Goal: Information Seeking & Learning: Learn about a topic

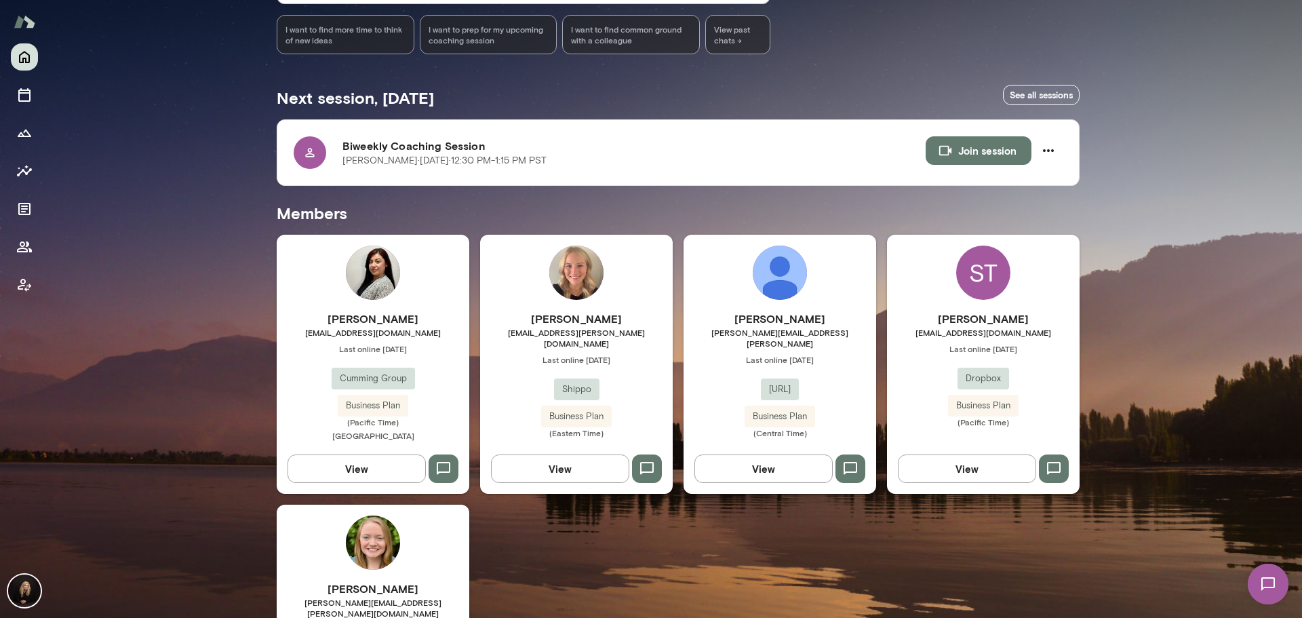
scroll to position [271, 0]
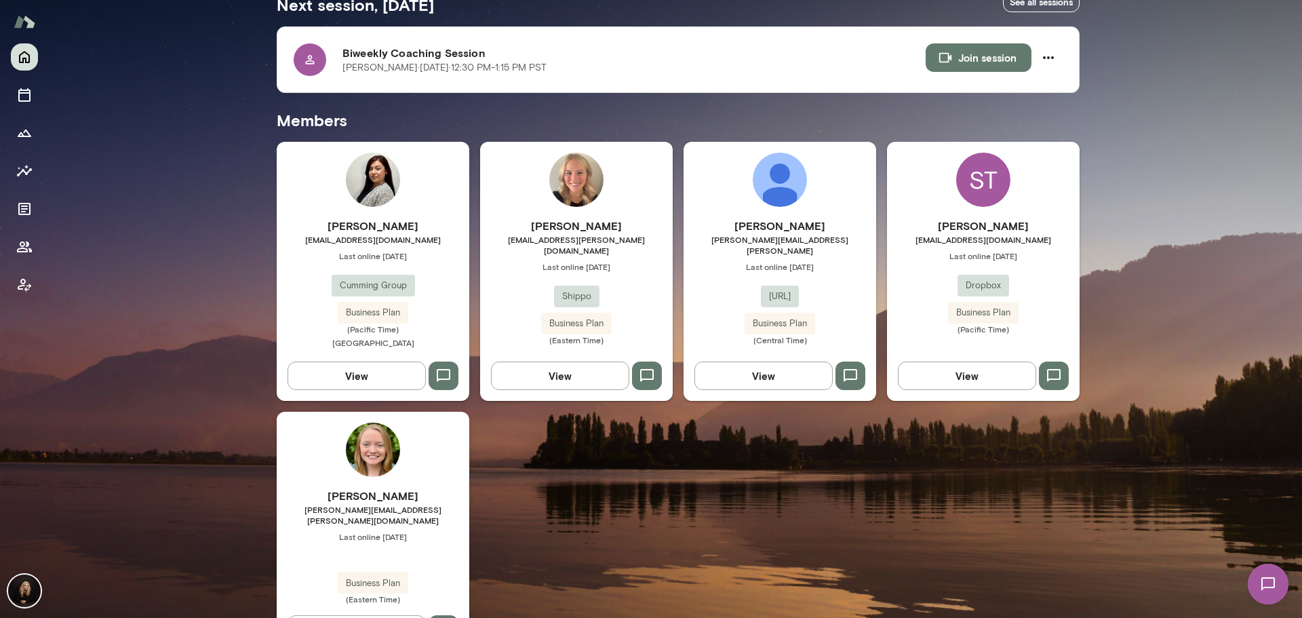
click at [1036, 257] on span "Last online [DATE]" at bounding box center [983, 255] width 193 height 11
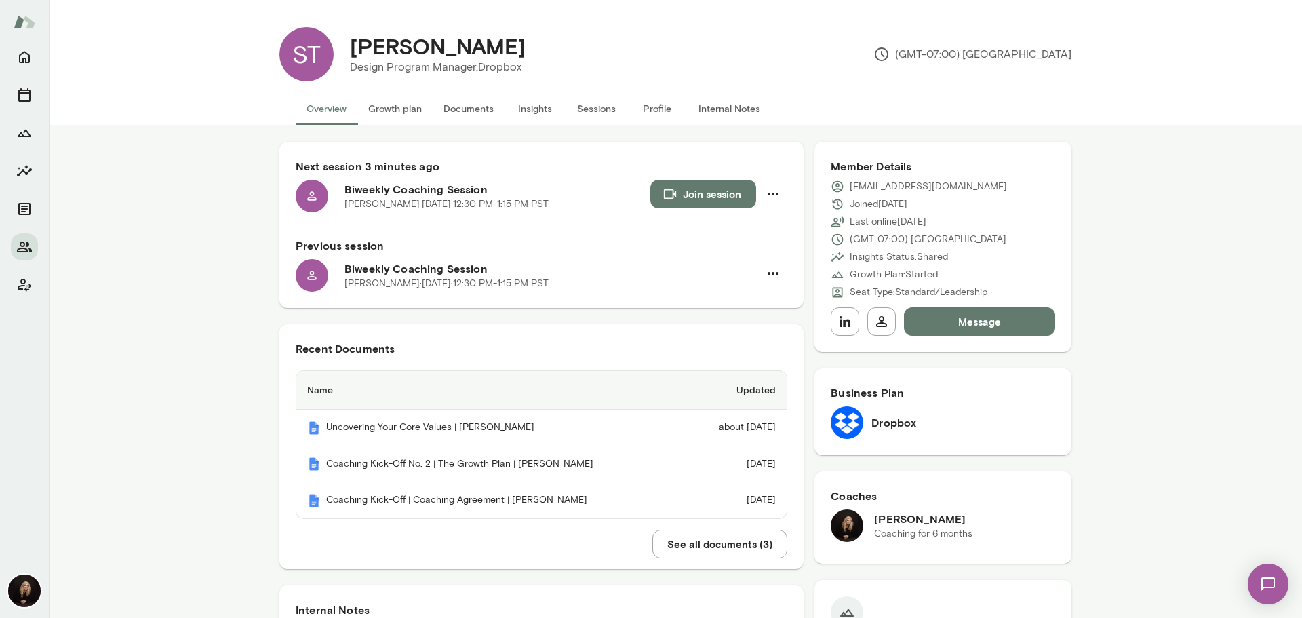
click at [539, 112] on button "Insights" at bounding box center [535, 108] width 61 height 33
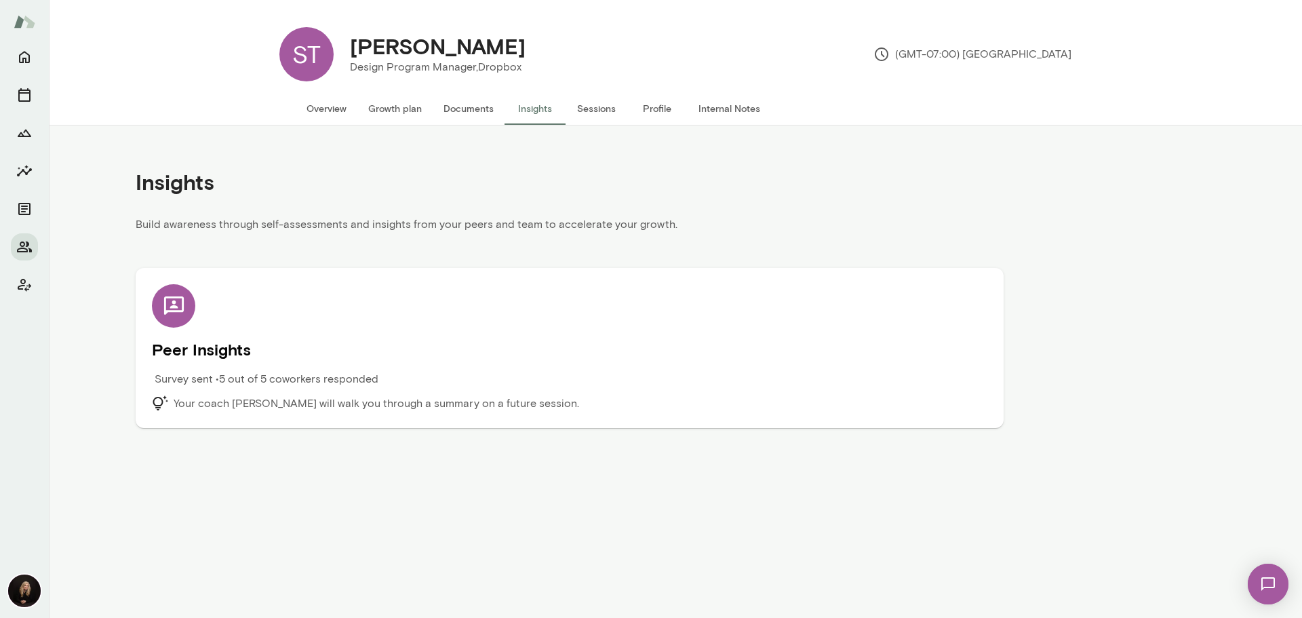
click at [487, 340] on h5 "Peer Insights" at bounding box center [570, 349] width 836 height 22
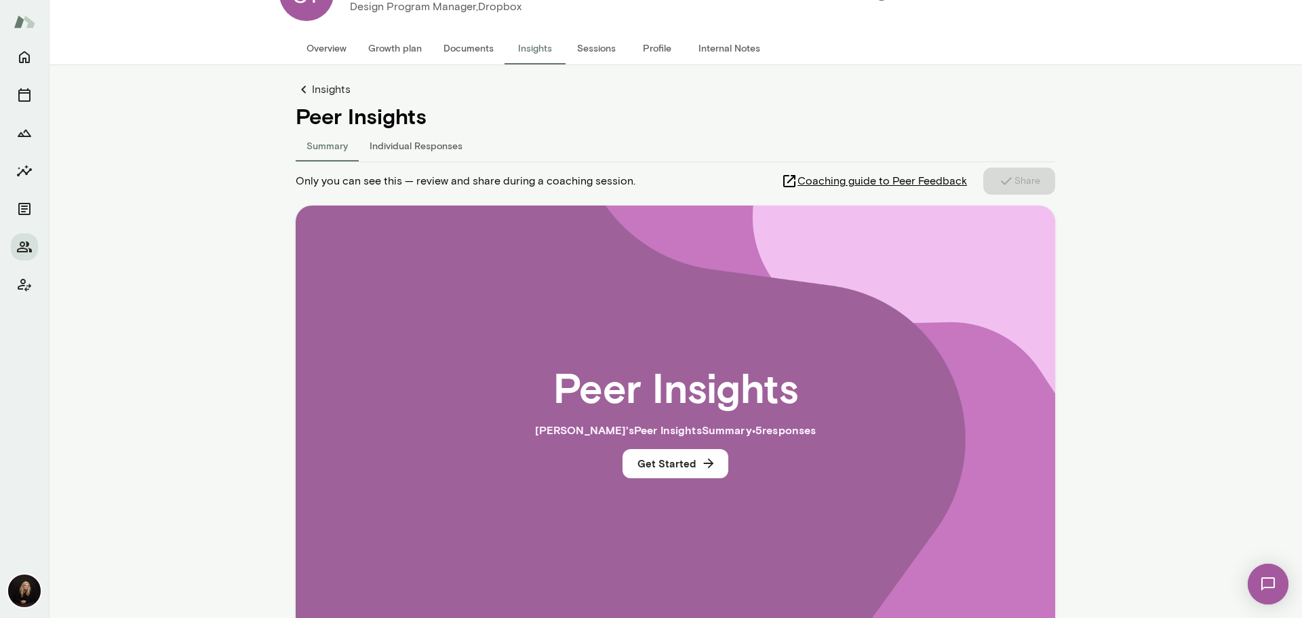
scroll to position [90, 0]
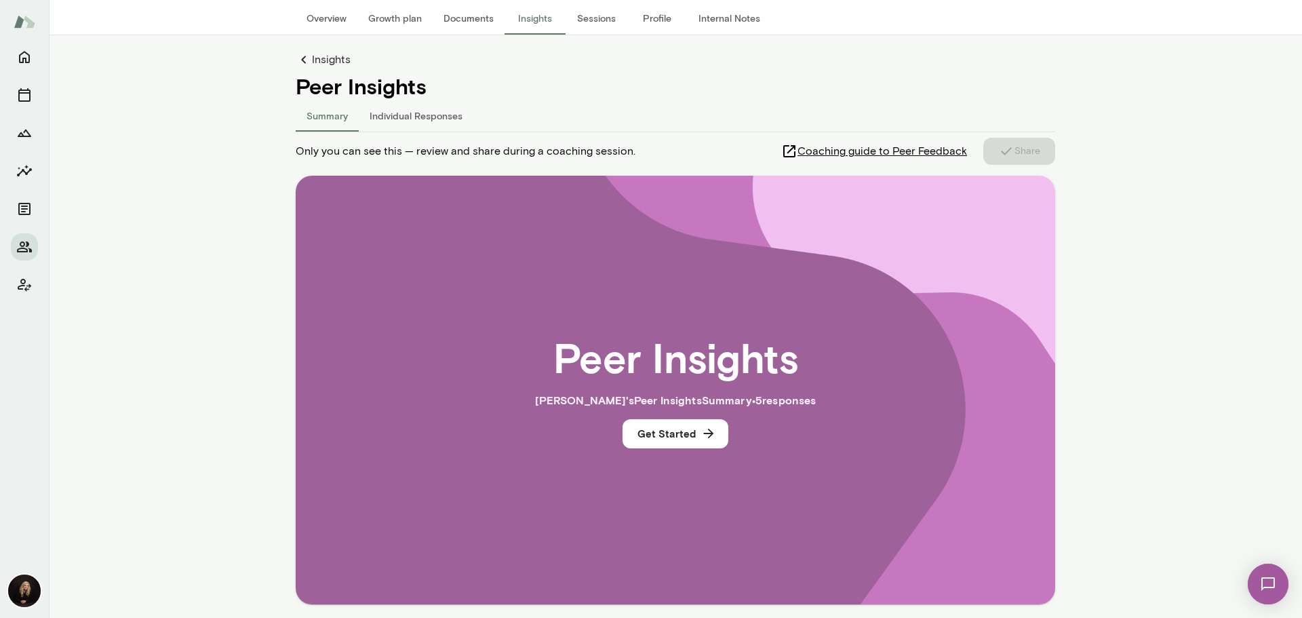
click at [422, 120] on button "Individual Responses" at bounding box center [416, 115] width 115 height 33
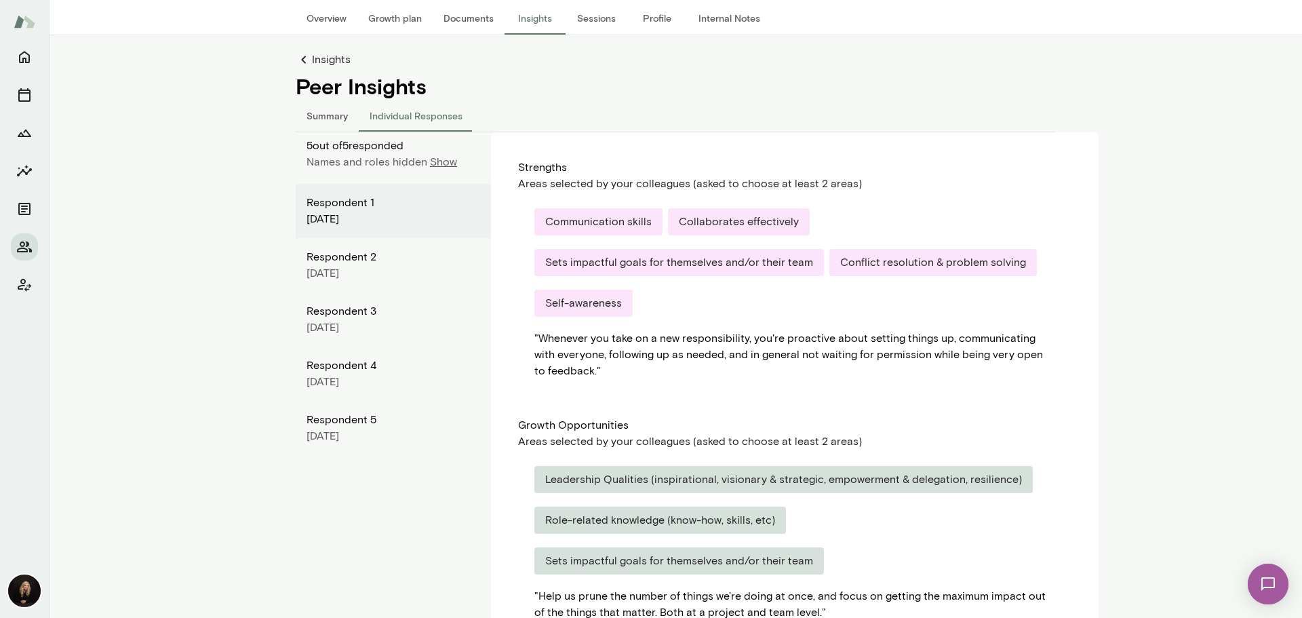
click at [319, 434] on div "[DATE]" at bounding box center [394, 436] width 174 height 16
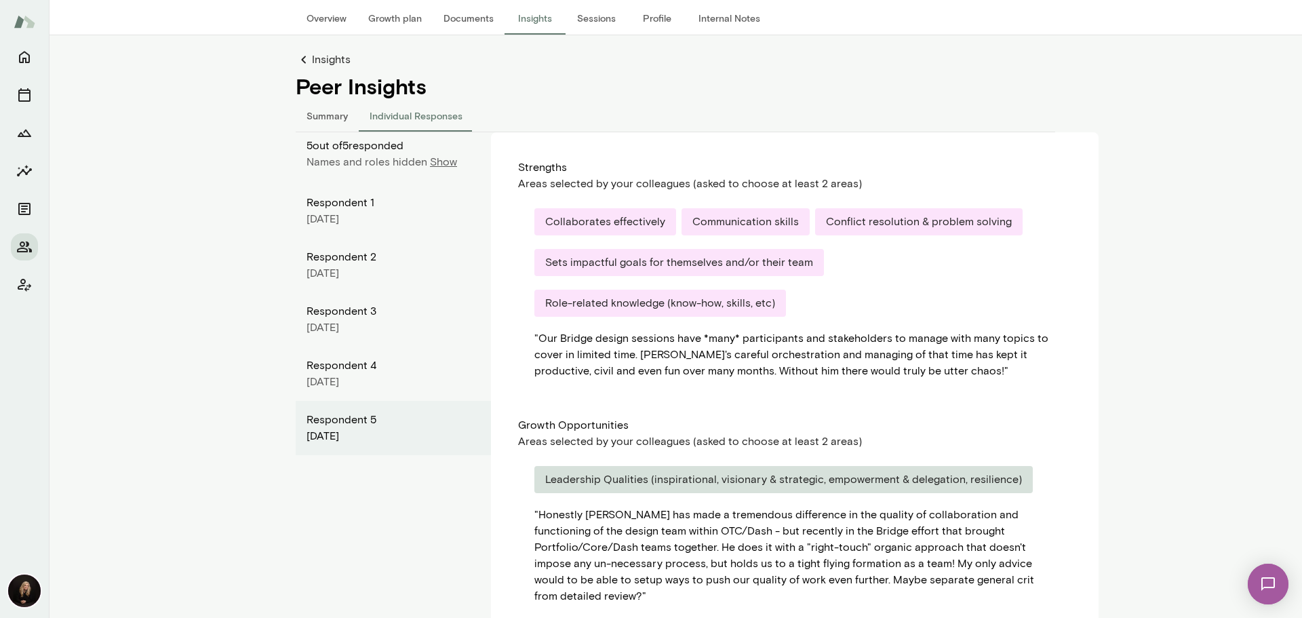
scroll to position [142, 0]
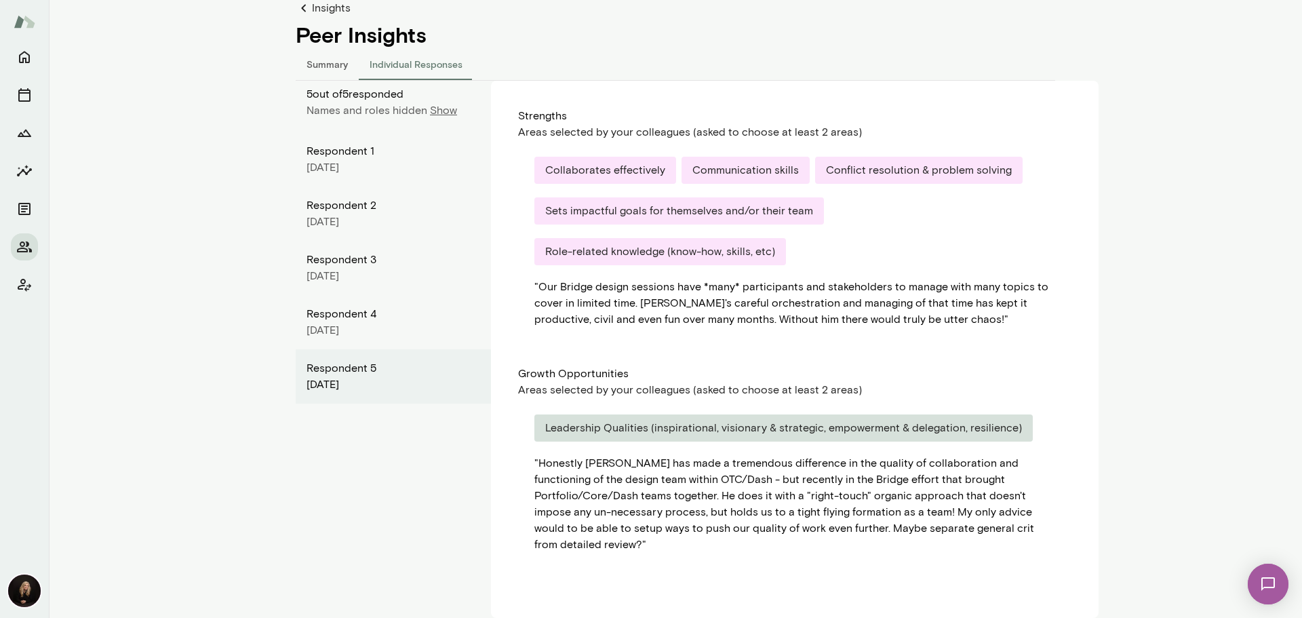
click at [446, 106] on p "Show" at bounding box center [443, 110] width 27 height 16
click at [415, 156] on div "[PERSON_NAME]" at bounding box center [394, 151] width 174 height 16
